Goal: Task Accomplishment & Management: Check status

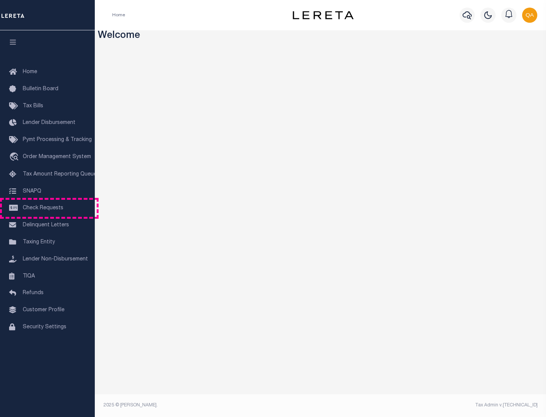
click at [47, 208] on span "Check Requests" at bounding box center [43, 207] width 41 height 5
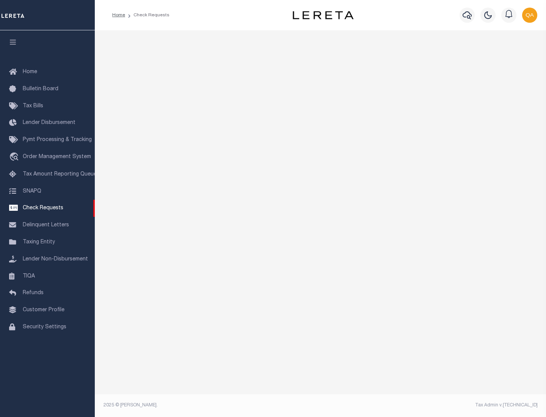
select select "50"
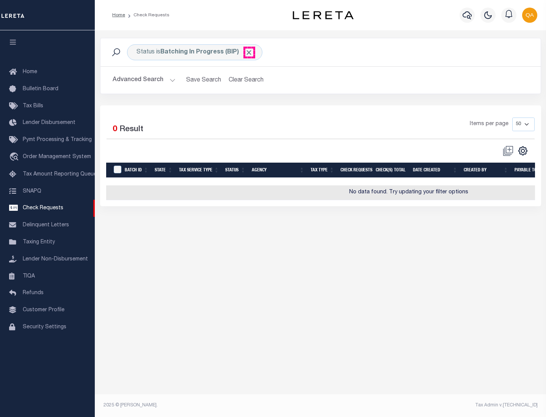
click at [249, 52] on span "Click to Remove" at bounding box center [249, 53] width 8 height 8
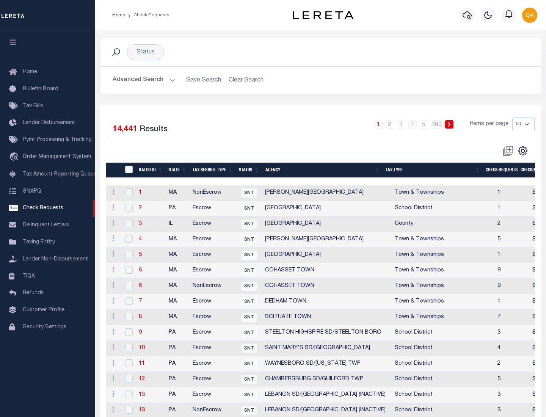
scroll to position [365, 0]
